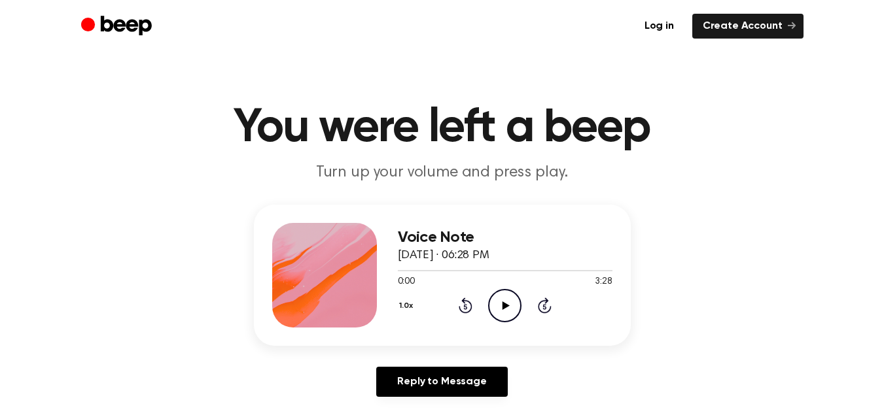
click at [505, 305] on icon at bounding box center [506, 306] width 7 height 9
click at [794, 276] on div "Voice Note [DATE] · 06:28 PM 0:14 3:28 Your browser does not support the [objec…" at bounding box center [442, 306] width 853 height 203
click at [523, 269] on div at bounding box center [505, 270] width 215 height 10
click at [528, 270] on div at bounding box center [469, 270] width 143 height 1
click at [758, 247] on div "Voice Note July 19, 2025 · 06:28 PM 2:58 3:28 Your browser does not support the…" at bounding box center [442, 306] width 853 height 203
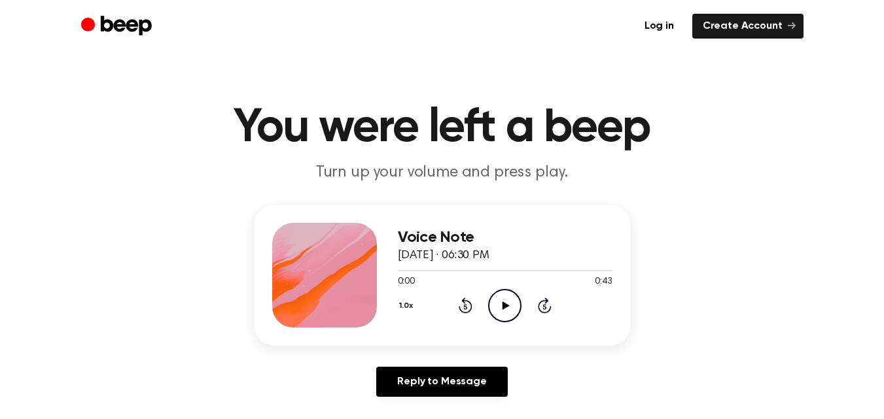
click at [505, 310] on icon "Play Audio" at bounding box center [504, 305] width 33 height 33
click at [505, 310] on icon "Pause Audio" at bounding box center [504, 305] width 33 height 33
click at [506, 310] on icon "Play Audio" at bounding box center [504, 305] width 33 height 33
click at [506, 310] on icon at bounding box center [505, 306] width 6 height 9
click at [506, 310] on icon "Play Audio" at bounding box center [504, 305] width 33 height 33
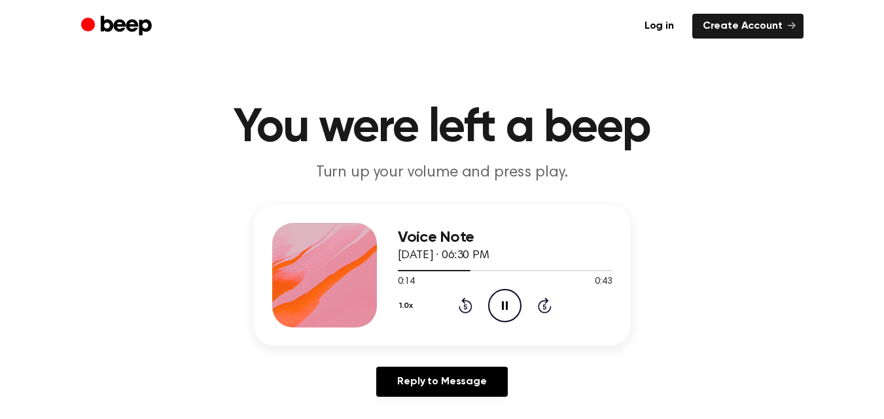
click at [506, 310] on icon at bounding box center [505, 306] width 6 height 9
click at [506, 310] on icon "Play Audio" at bounding box center [504, 305] width 33 height 33
click at [506, 310] on icon at bounding box center [505, 306] width 6 height 9
click at [506, 310] on icon "Play Audio" at bounding box center [504, 305] width 33 height 33
click at [506, 310] on icon "Pause Audio" at bounding box center [504, 305] width 33 height 33
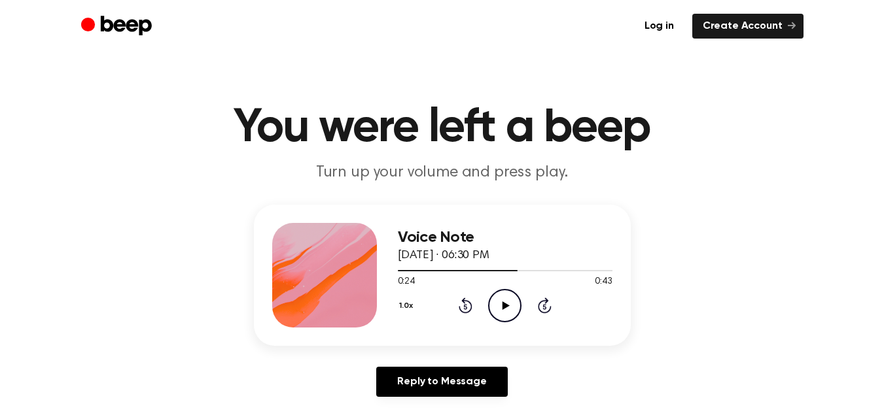
click at [506, 310] on icon "Play Audio" at bounding box center [504, 305] width 33 height 33
click at [506, 310] on icon "Pause Audio" at bounding box center [504, 305] width 33 height 33
click at [506, 310] on icon "Play Audio" at bounding box center [504, 305] width 33 height 33
click at [506, 310] on icon "Pause Audio" at bounding box center [504, 305] width 33 height 33
click at [506, 310] on icon "Play Audio" at bounding box center [504, 305] width 33 height 33
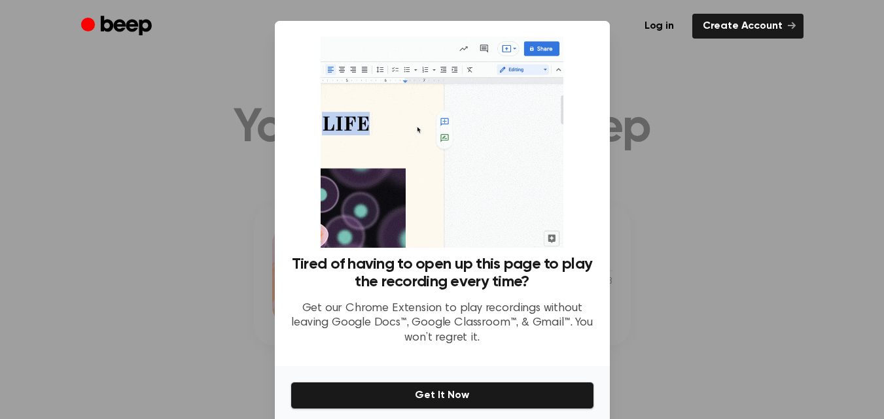
click at [800, 288] on div at bounding box center [442, 209] width 884 height 419
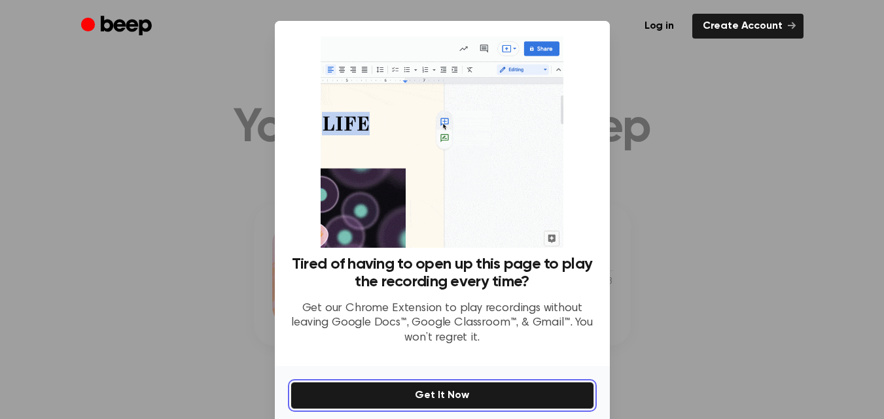
click at [572, 395] on button "Get It Now" at bounding box center [443, 395] width 304 height 27
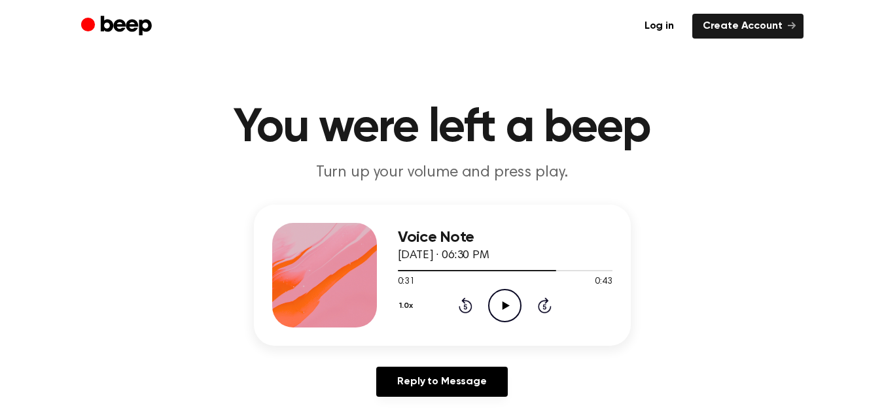
click at [507, 308] on icon "Play Audio" at bounding box center [504, 305] width 33 height 33
click at [507, 308] on icon at bounding box center [505, 306] width 6 height 9
click at [507, 308] on icon "Play Audio" at bounding box center [504, 305] width 33 height 33
click at [507, 308] on icon at bounding box center [505, 306] width 6 height 9
click at [507, 308] on icon "Play Audio" at bounding box center [504, 305] width 33 height 33
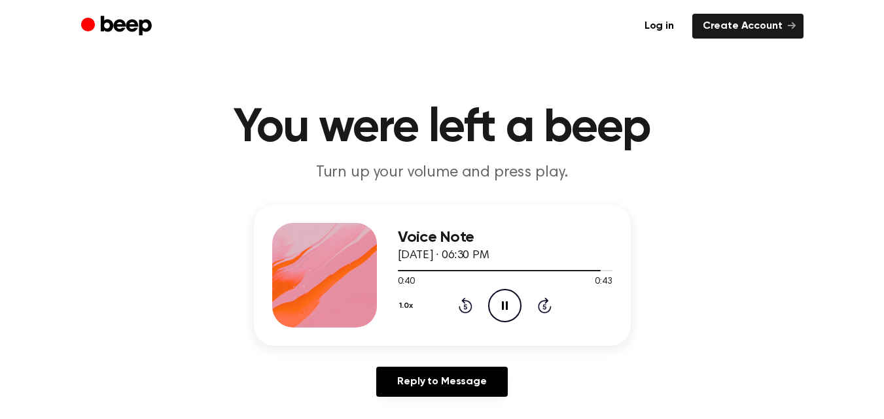
click at [507, 308] on icon at bounding box center [505, 306] width 6 height 9
click at [507, 308] on icon "Play Audio" at bounding box center [504, 305] width 33 height 33
